Goal: Navigation & Orientation: Find specific page/section

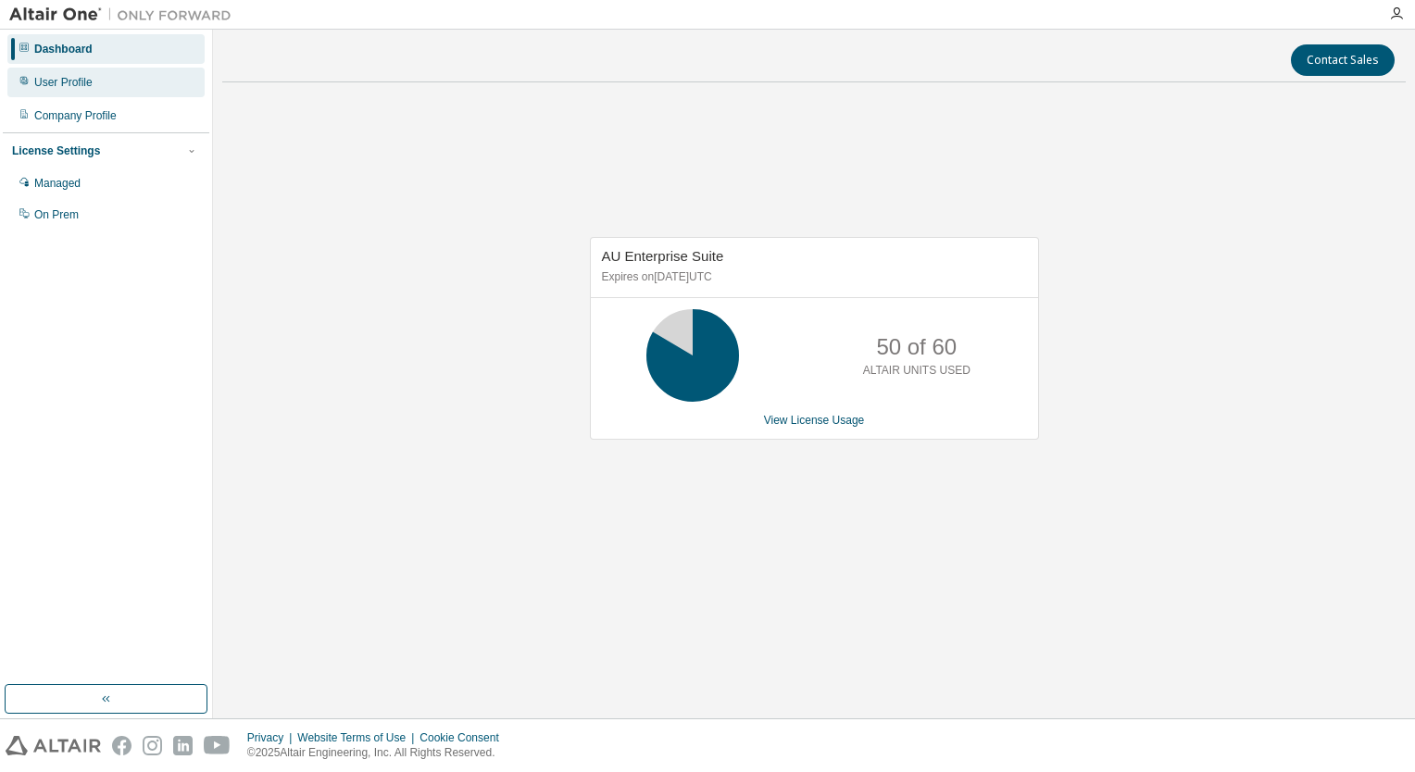
click at [70, 81] on div "User Profile" at bounding box center [63, 82] width 58 height 15
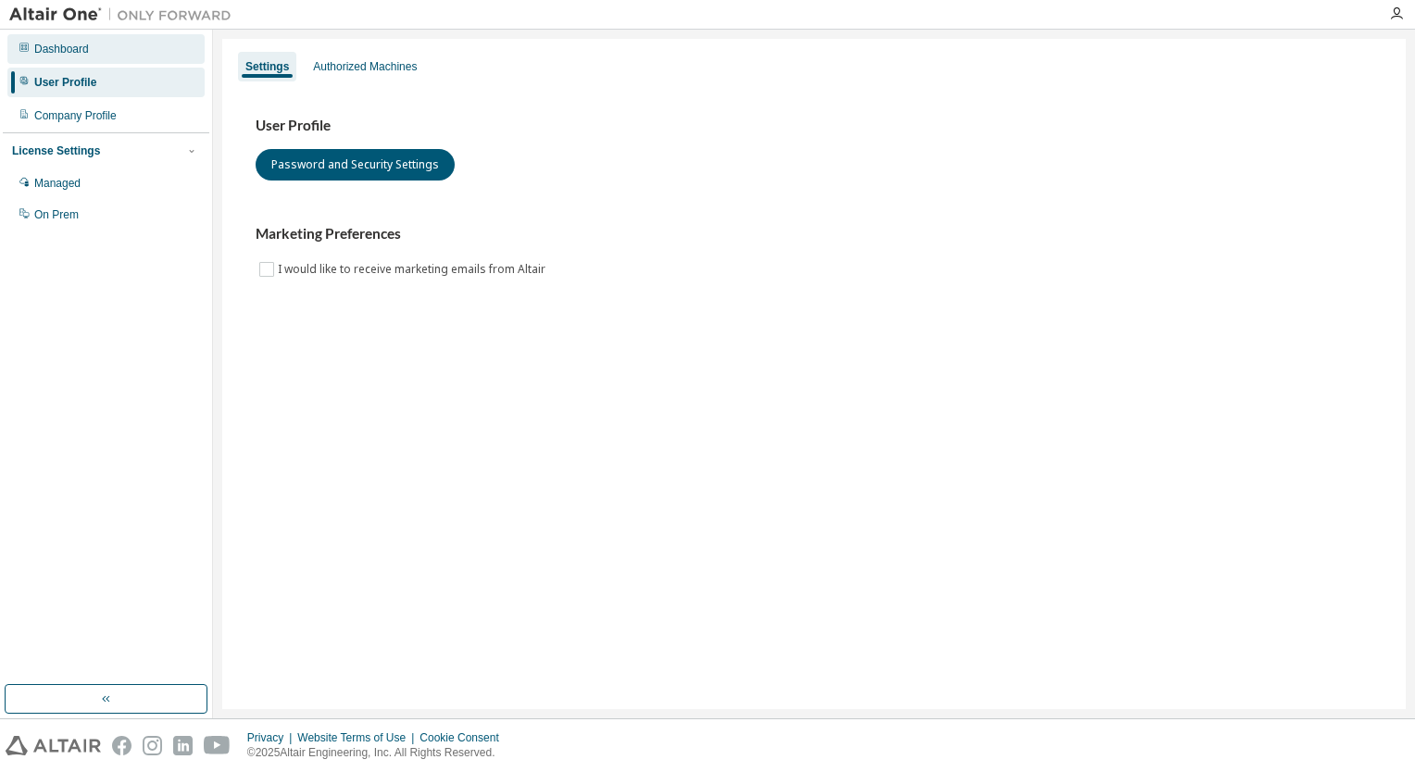
click at [78, 34] on div "Dashboard" at bounding box center [105, 49] width 197 height 30
